Goal: Task Accomplishment & Management: Manage account settings

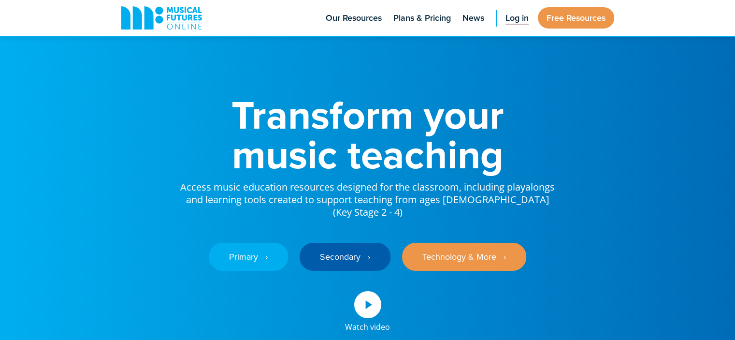
click at [514, 14] on span "Log in" at bounding box center [517, 18] width 23 height 13
click at [506, 20] on span "Log in" at bounding box center [517, 18] width 23 height 13
